Goal: Task Accomplishment & Management: Manage account settings

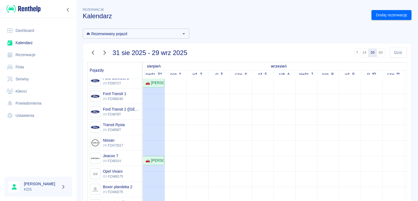
scroll to position [112, 0]
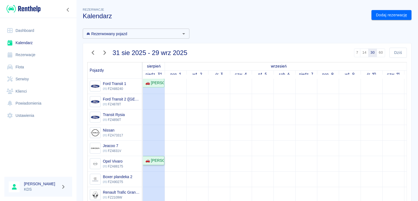
click at [161, 157] on div "🚗 [PERSON_NAME]" at bounding box center [153, 160] width 21 height 6
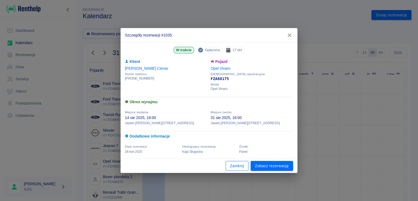
click at [233, 164] on button "Zamknij" at bounding box center [236, 166] width 23 height 10
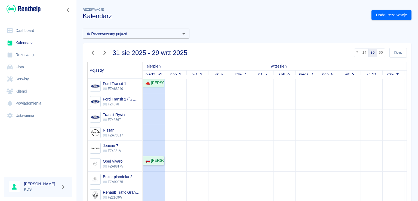
click at [153, 157] on div "🚗 [PERSON_NAME]" at bounding box center [153, 160] width 21 height 6
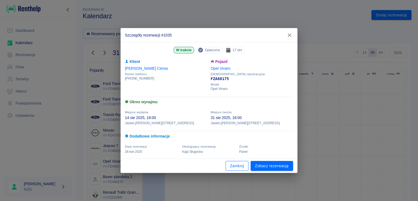
drag, startPoint x: 240, startPoint y: 168, endPoint x: 229, endPoint y: 164, distance: 11.9
click at [240, 167] on button "Zamknij" at bounding box center [236, 166] width 23 height 10
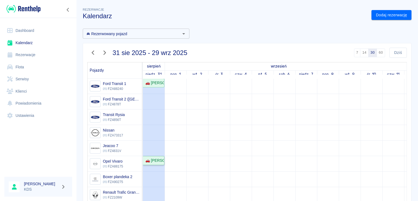
scroll to position [84, 0]
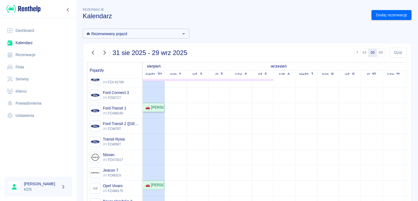
click at [161, 106] on div "🚗 [PERSON_NAME]" at bounding box center [153, 107] width 21 height 6
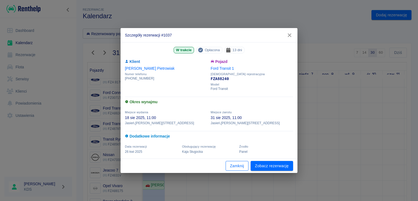
click at [236, 166] on button "Zamknij" at bounding box center [236, 166] width 23 height 10
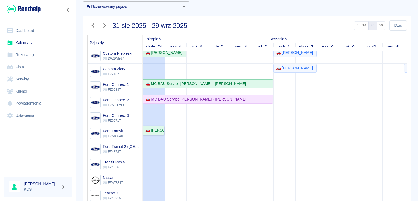
scroll to position [0, 0]
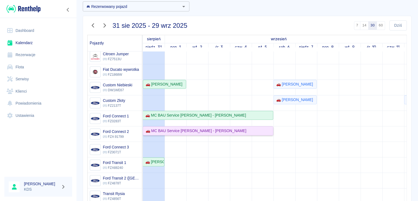
click at [164, 131] on div "🚗 MC BAU Service [PERSON_NAME] - [PERSON_NAME]" at bounding box center [194, 131] width 103 height 6
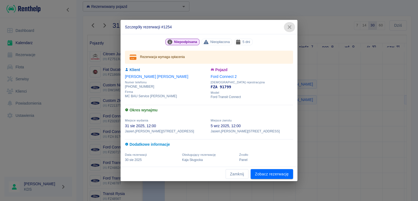
click at [289, 26] on icon "button" at bounding box center [289, 27] width 4 height 4
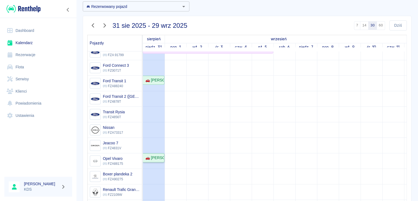
click at [156, 159] on link "🚗 [PERSON_NAME]" at bounding box center [153, 157] width 21 height 9
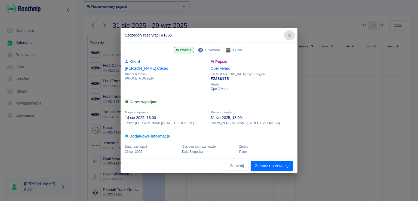
click at [287, 36] on icon "button" at bounding box center [289, 35] width 7 height 6
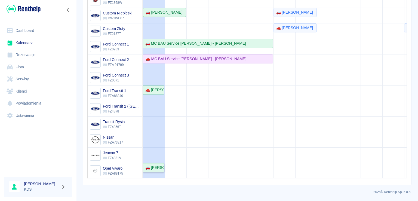
scroll to position [47, 0]
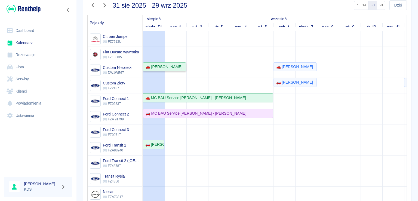
click at [154, 68] on div "🚗 [PERSON_NAME]" at bounding box center [162, 67] width 39 height 6
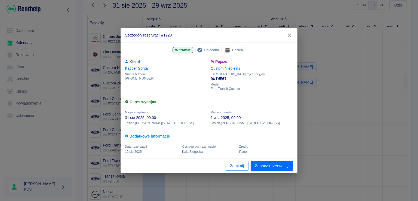
click at [236, 168] on button "Zamknij" at bounding box center [236, 166] width 23 height 10
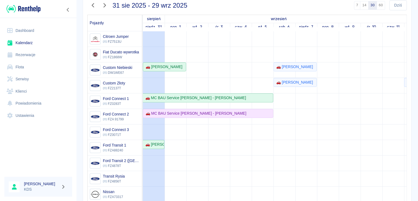
click at [29, 56] on link "Rezerwacje" at bounding box center [38, 55] width 68 height 12
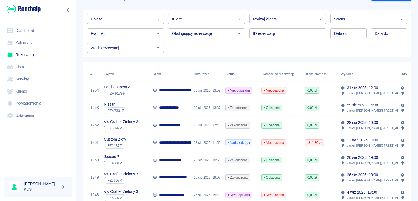
scroll to position [27, 0]
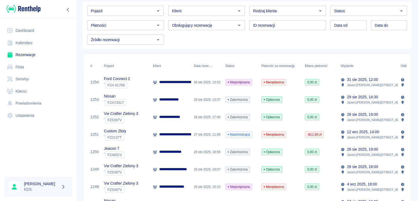
click at [23, 48] on link "Kalendarz" at bounding box center [38, 43] width 68 height 12
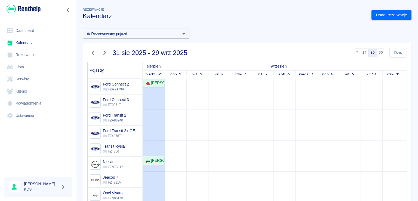
scroll to position [112, 0]
click at [30, 67] on link "Flota" at bounding box center [38, 67] width 68 height 12
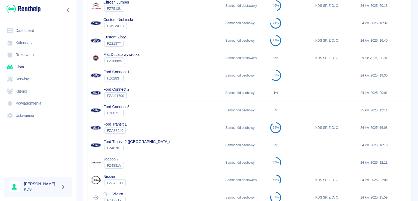
scroll to position [109, 0]
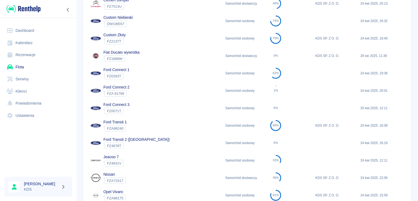
click at [197, 125] on div "Ford Transit 1 ` FZA88240" at bounding box center [155, 125] width 135 height 17
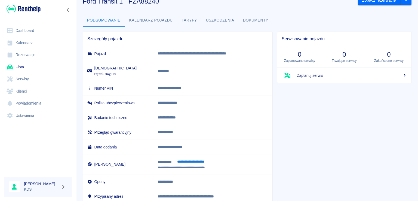
scroll to position [28, 0]
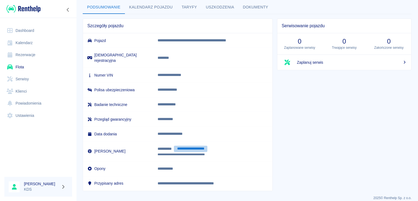
click at [197, 145] on button "**********" at bounding box center [190, 148] width 33 height 6
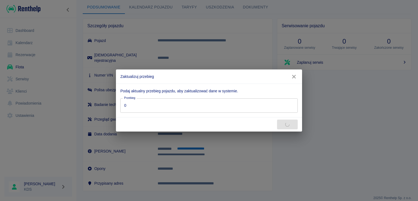
type input "127495"
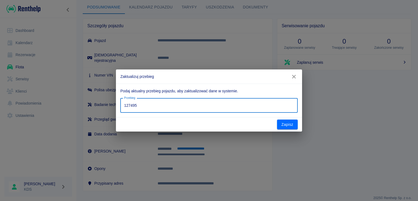
click at [182, 109] on input "127495" at bounding box center [208, 105] width 177 height 14
click at [183, 109] on input "127495" at bounding box center [208, 105] width 177 height 14
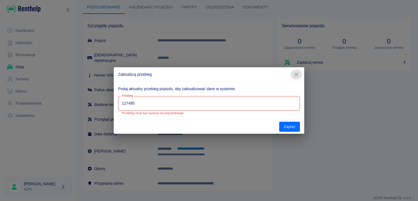
click at [291, 76] on button "button" at bounding box center [295, 74] width 11 height 10
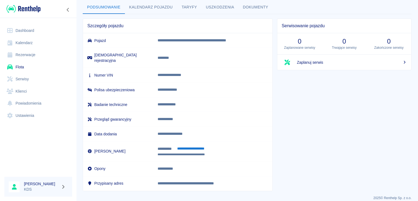
click at [24, 67] on link "Flota" at bounding box center [38, 67] width 68 height 12
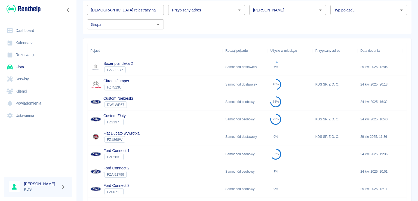
scroll to position [82, 0]
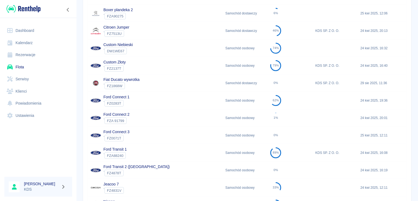
click at [132, 118] on div "Ford Connect 2 ` FZA 91799" at bounding box center [155, 117] width 135 height 17
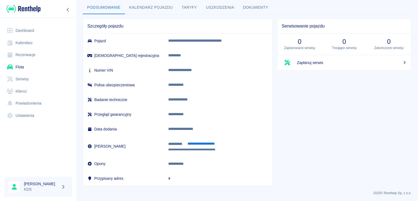
scroll to position [28, 0]
click at [203, 145] on button "**********" at bounding box center [200, 143] width 33 height 6
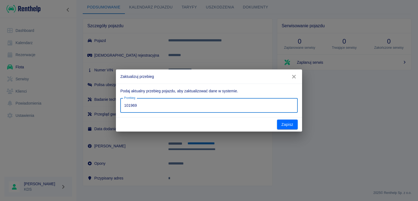
click at [218, 110] on input "101969" at bounding box center [208, 105] width 177 height 14
type input "107768"
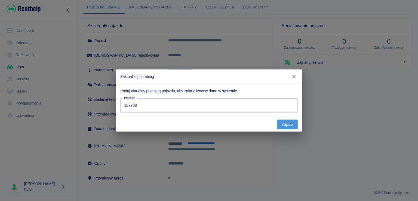
click at [286, 122] on button "Zapisz" at bounding box center [287, 124] width 21 height 10
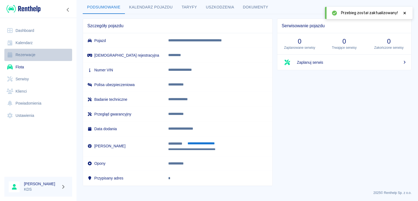
click at [35, 52] on link "Rezerwacje" at bounding box center [38, 55] width 68 height 12
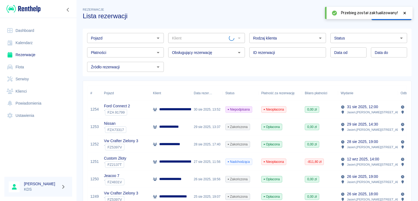
click at [18, 67] on link "Flota" at bounding box center [38, 67] width 68 height 12
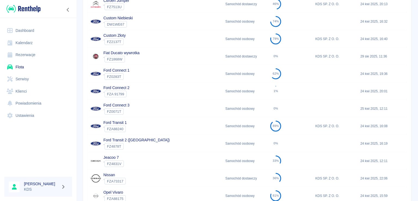
scroll to position [109, 0]
click at [170, 73] on div "Ford Connect 1 ` FZ0283T" at bounding box center [155, 72] width 135 height 17
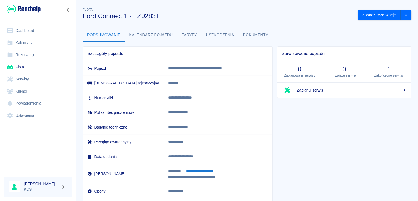
click at [197, 169] on button "**********" at bounding box center [199, 171] width 33 height 6
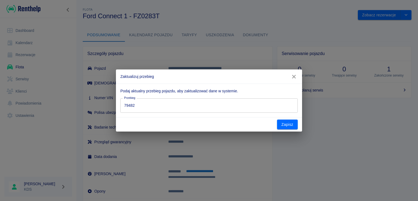
click at [206, 111] on input "79482" at bounding box center [208, 105] width 177 height 14
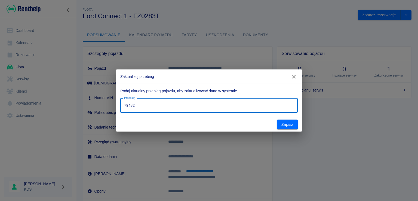
click at [206, 111] on input "79482" at bounding box center [208, 105] width 177 height 14
type input "81595"
click at [286, 127] on button "Zapisz" at bounding box center [287, 124] width 21 height 10
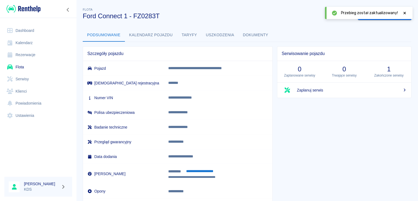
click at [405, 9] on div "Przebieg został zaktualizowany!" at bounding box center [369, 13] width 88 height 12
click at [404, 11] on icon at bounding box center [404, 13] width 5 height 4
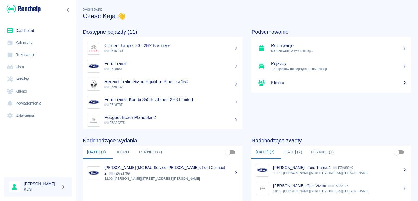
click at [25, 44] on link "Kalendarz" at bounding box center [38, 43] width 68 height 12
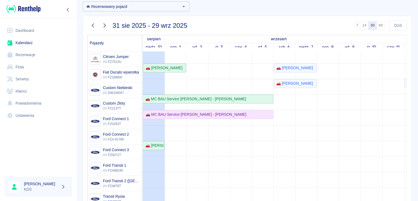
scroll to position [27, 0]
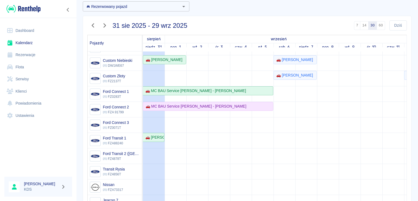
click at [26, 57] on link "Rezerwacje" at bounding box center [38, 55] width 68 height 12
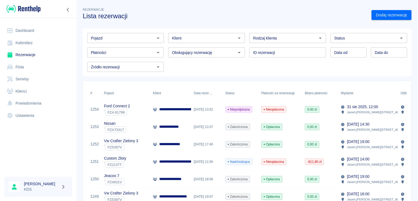
click at [24, 42] on link "Kalendarz" at bounding box center [38, 43] width 68 height 12
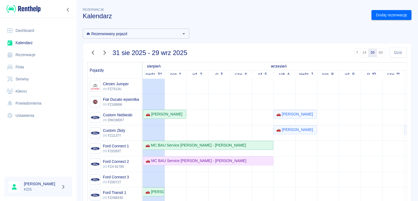
scroll to position [54, 0]
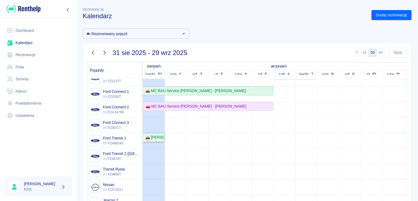
click at [158, 138] on div "🚗 [PERSON_NAME]" at bounding box center [153, 137] width 21 height 6
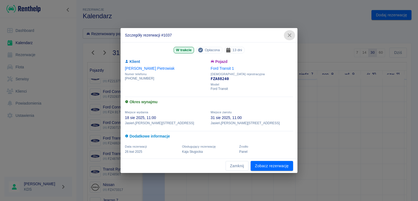
click at [288, 36] on icon "button" at bounding box center [289, 35] width 4 height 4
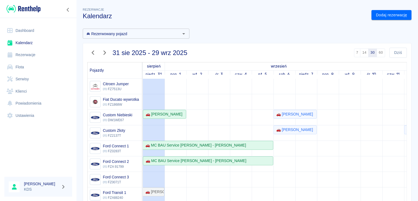
scroll to position [54, 0]
